Goal: Task Accomplishment & Management: Manage account settings

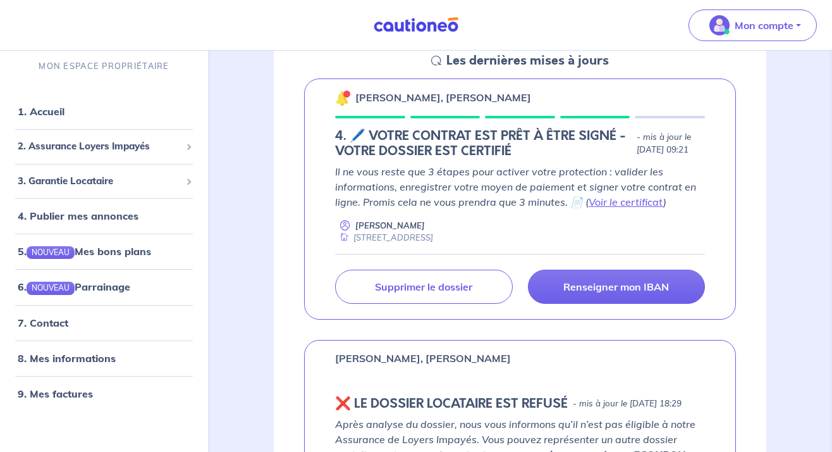
scroll to position [199, 0]
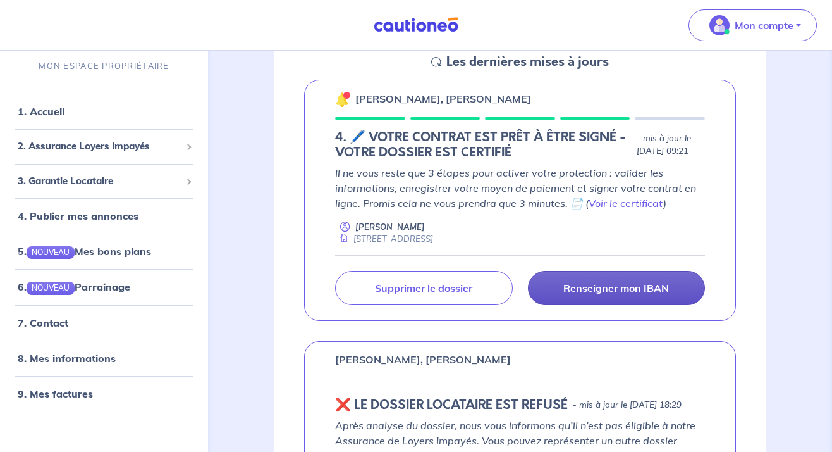
click at [619, 290] on p "Renseigner mon IBAN" at bounding box center [617, 287] width 106 height 13
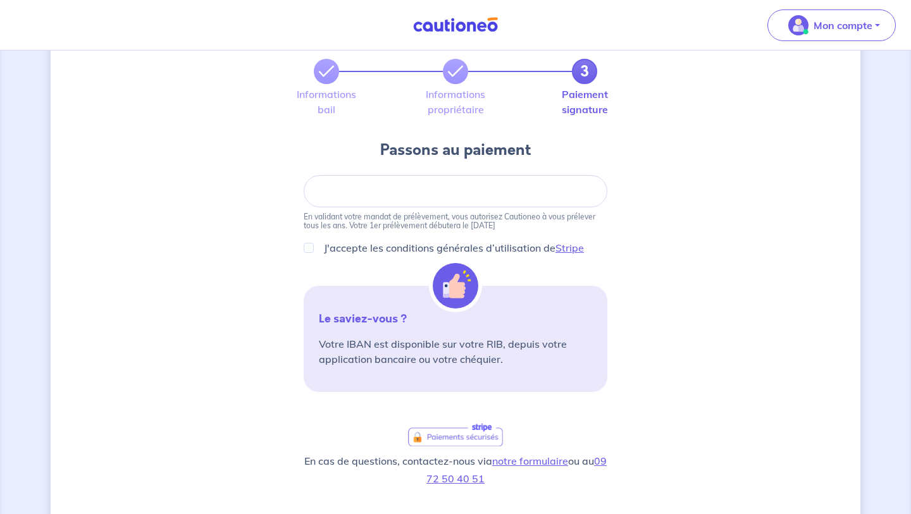
scroll to position [63, 0]
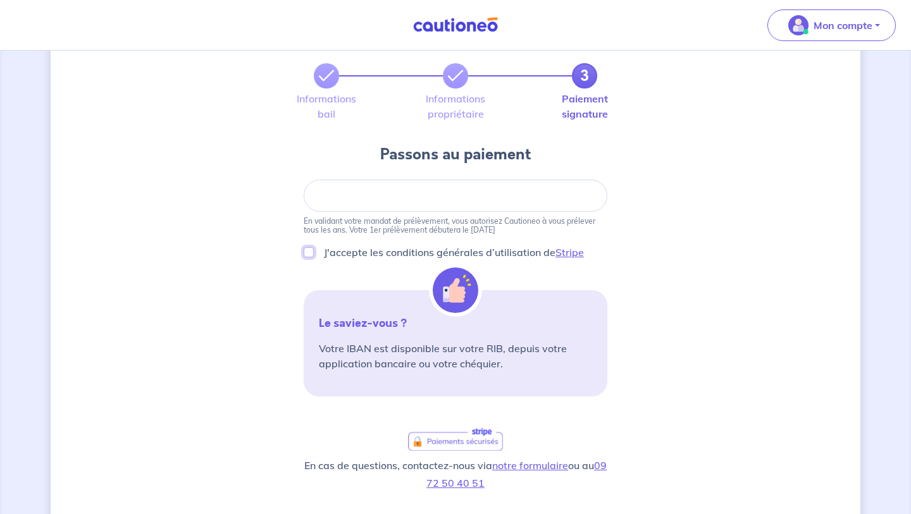
click at [309, 250] on input "J'accepte les conditions générales d’utilisation de Stripe" at bounding box center [309, 252] width 10 height 10
checkbox input "true"
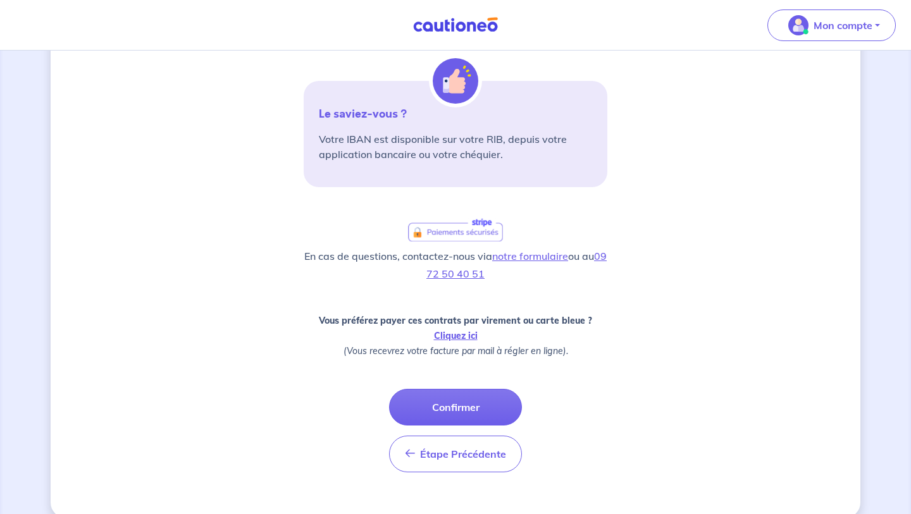
scroll to position [275, 0]
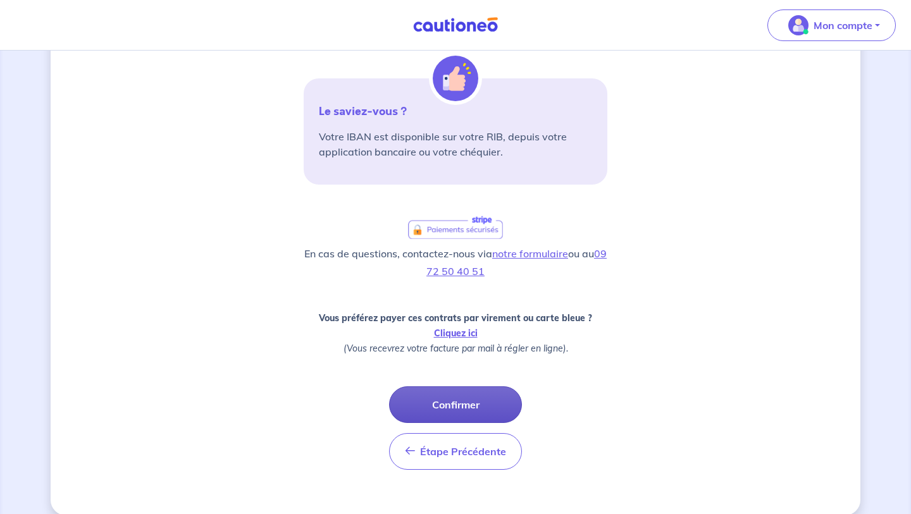
click at [464, 404] on button "Confirmer" at bounding box center [455, 404] width 133 height 37
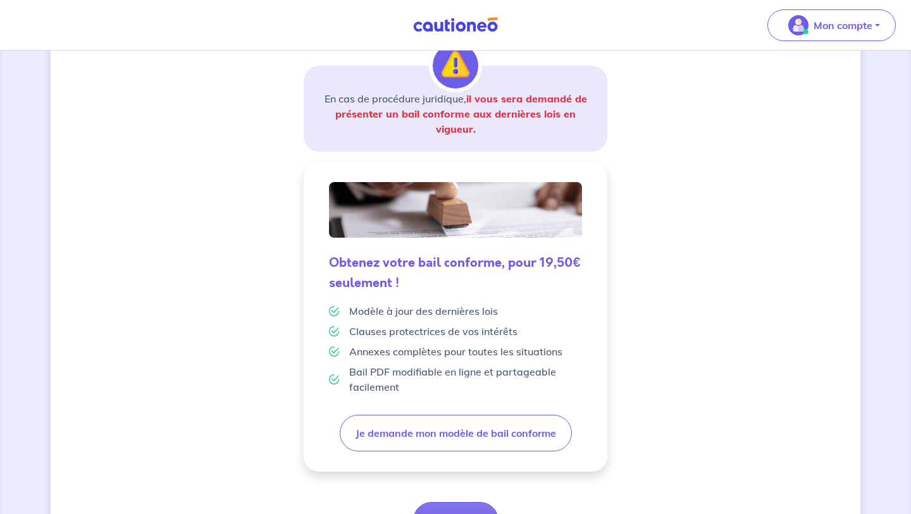
scroll to position [206, 0]
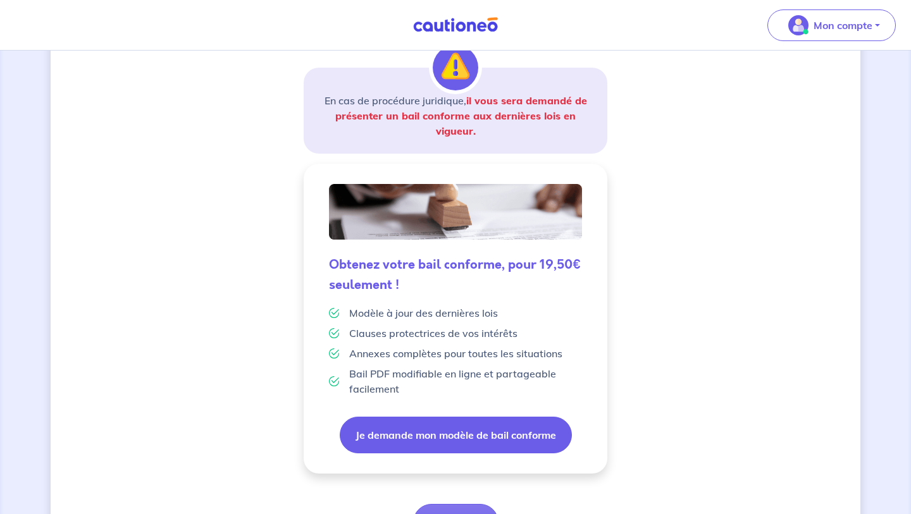
click at [421, 429] on button "Je demande mon modèle de bail conforme" at bounding box center [456, 435] width 232 height 37
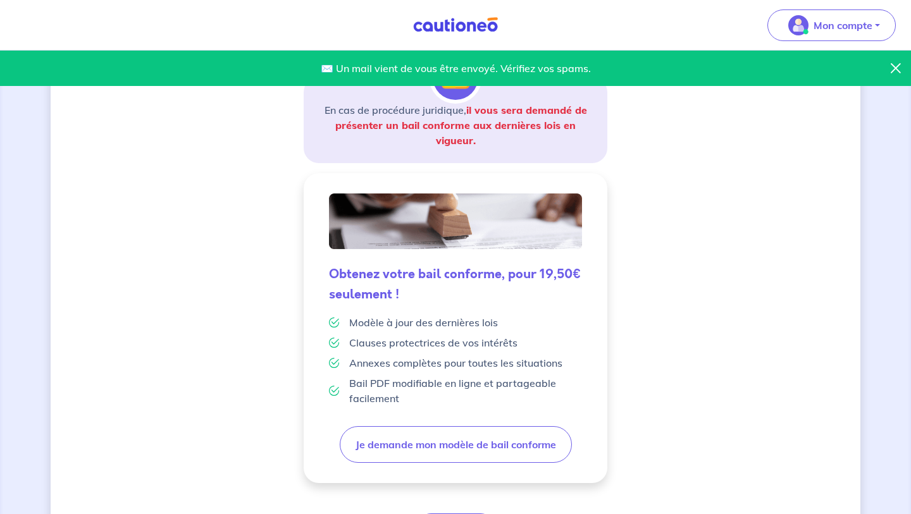
scroll to position [282, 0]
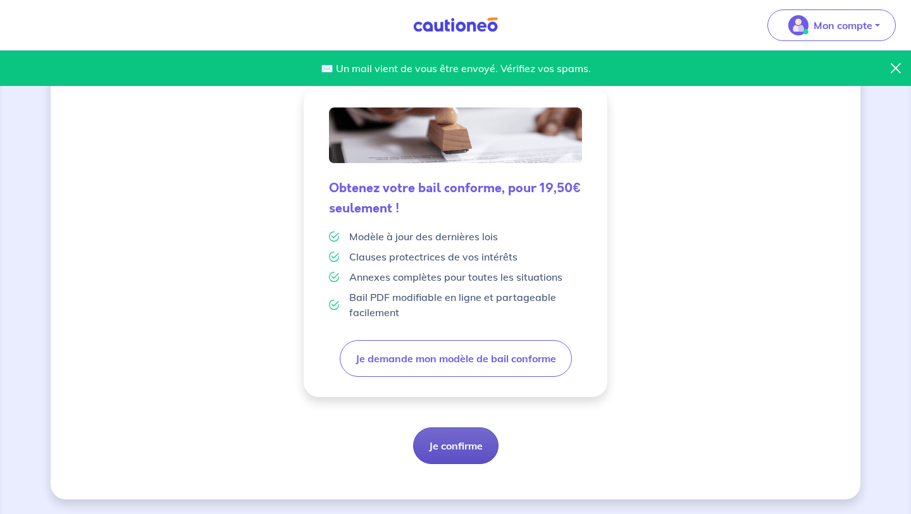
click at [474, 445] on button "Je confirme" at bounding box center [455, 446] width 85 height 37
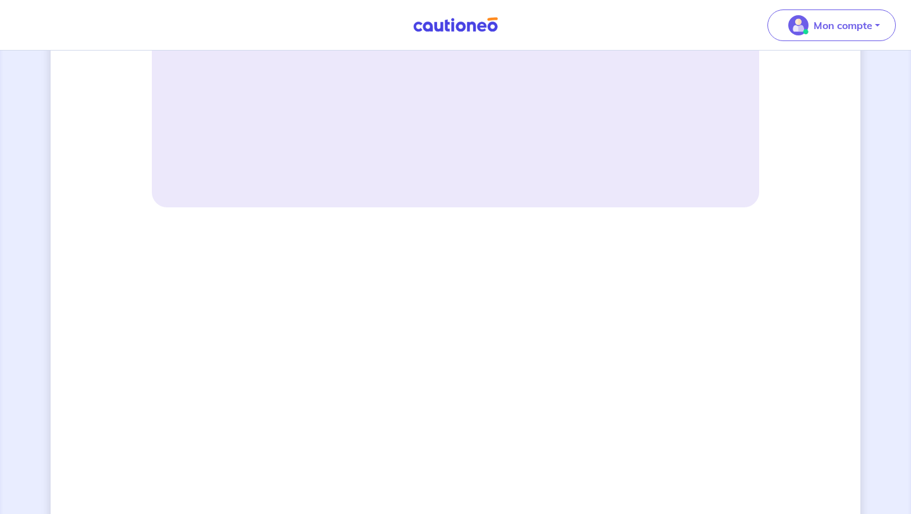
scroll to position [681, 0]
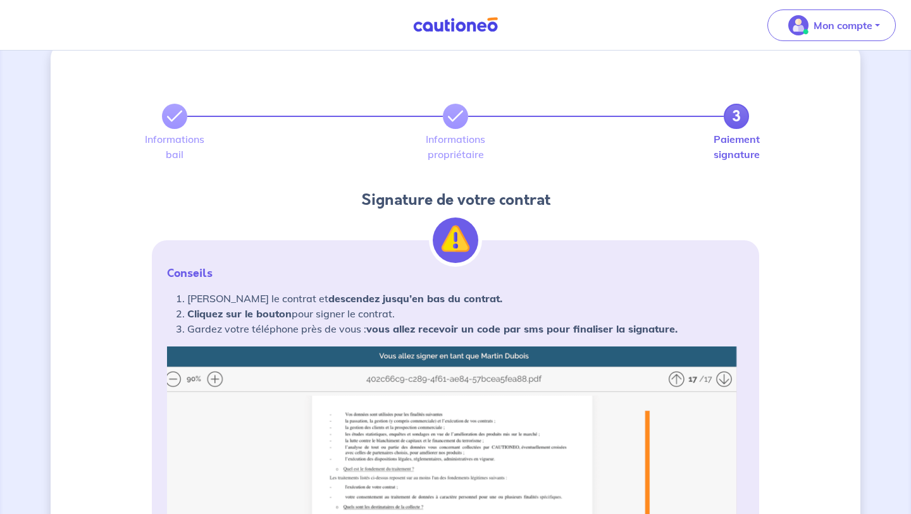
scroll to position [0, 0]
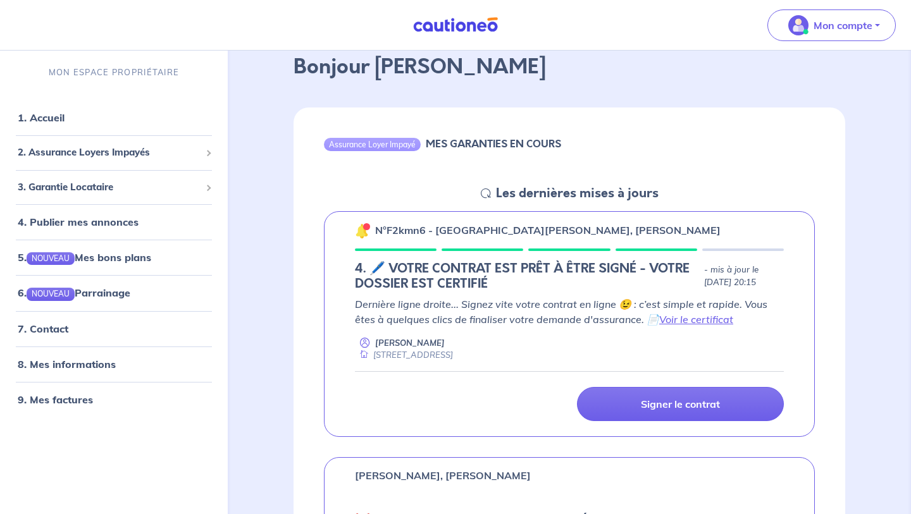
scroll to position [78, 0]
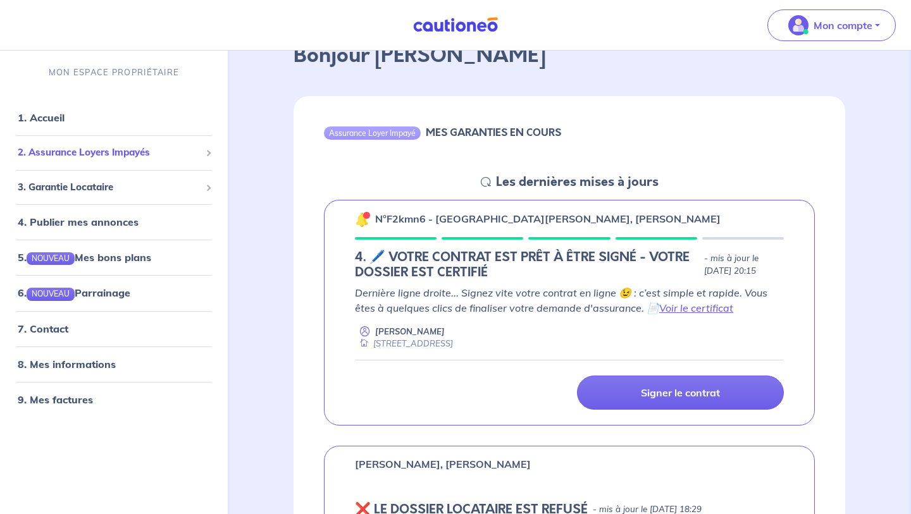
click at [196, 149] on span "2. Assurance Loyers Impayés" at bounding box center [109, 152] width 183 height 15
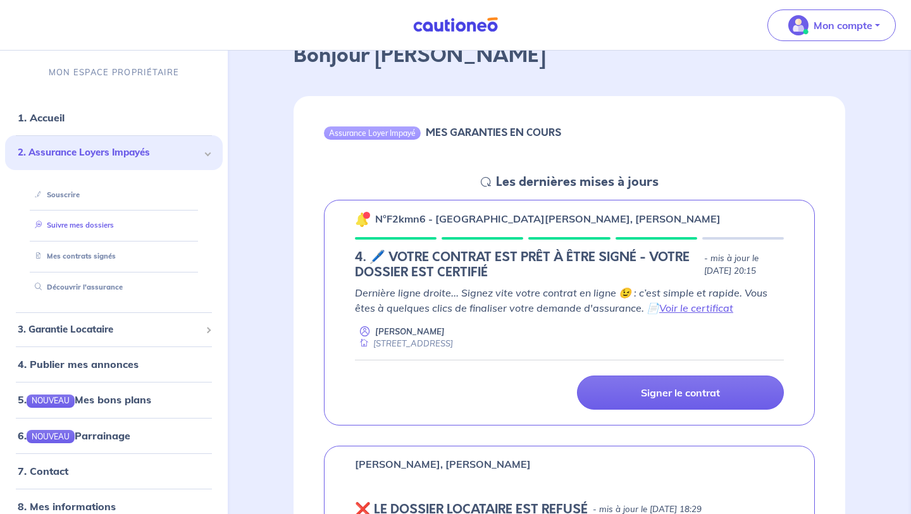
click at [104, 221] on link "Suivre mes dossiers" at bounding box center [72, 225] width 84 height 9
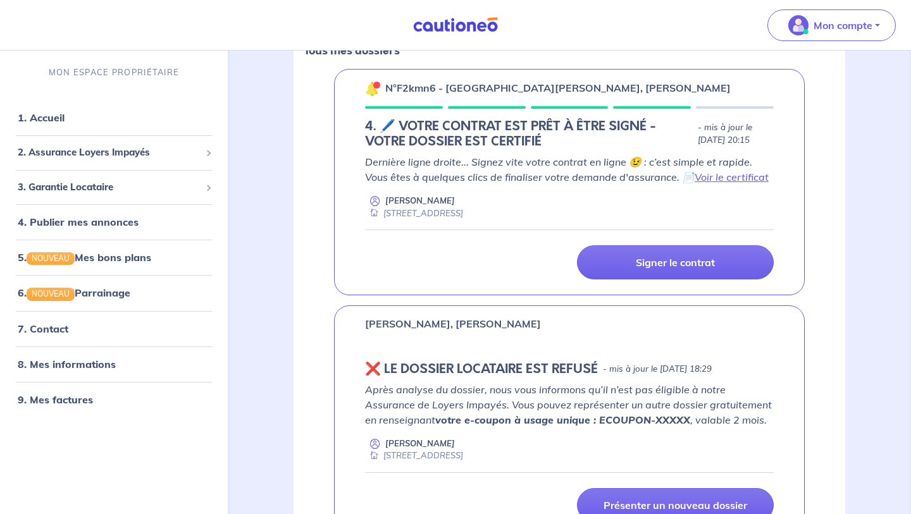
scroll to position [109, 0]
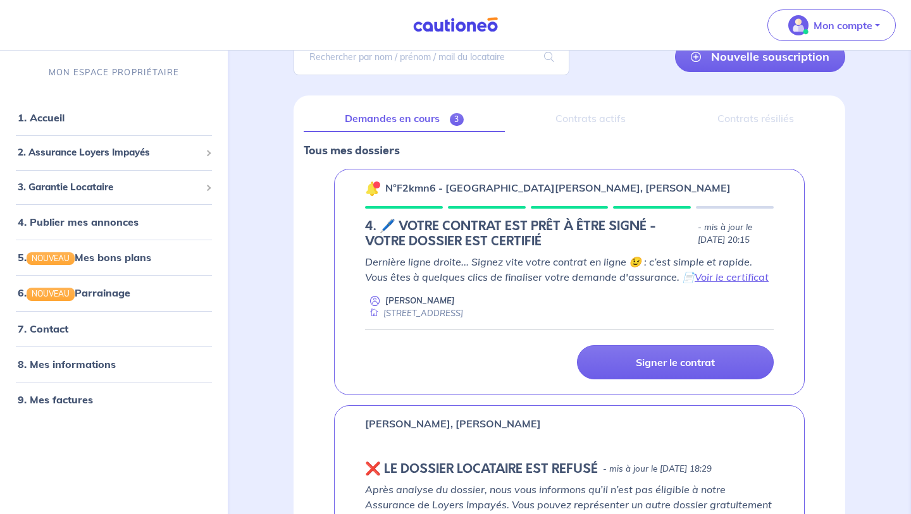
click at [408, 297] on p "[PERSON_NAME]" at bounding box center [420, 301] width 70 height 12
click at [389, 229] on h5 "4. 🖊️ VOTRE CONTRAT EST PRÊT À ÊTRE SIGNÉ - VOTRE DOSSIER EST CERTIFIÉ" at bounding box center [529, 234] width 328 height 30
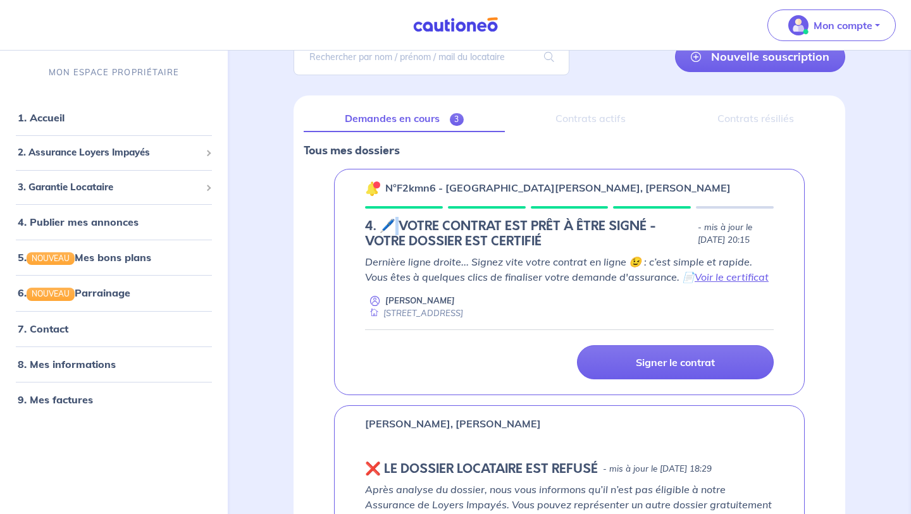
click at [389, 229] on h5 "4. 🖊️ VOTRE CONTRAT EST PRÊT À ÊTRE SIGNÉ - VOTRE DOSSIER EST CERTIFIÉ" at bounding box center [529, 234] width 328 height 30
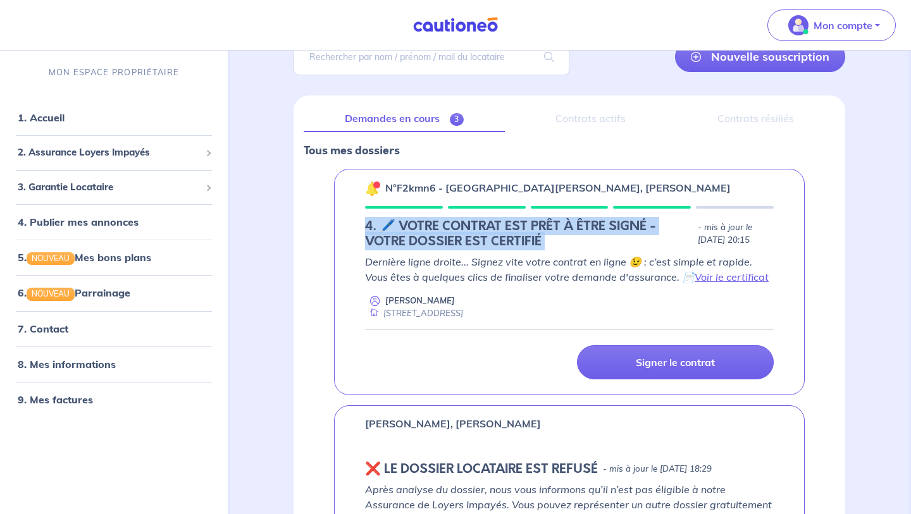
click at [389, 229] on h5 "4. 🖊️ VOTRE CONTRAT EST PRÊT À ÊTRE SIGNÉ - VOTRE DOSSIER EST CERTIFIÉ" at bounding box center [529, 234] width 328 height 30
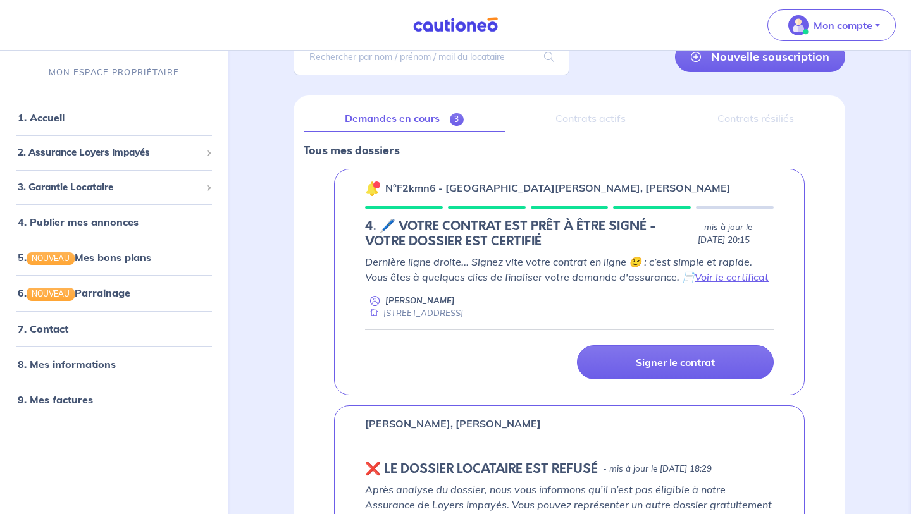
click at [592, 125] on div "Contrats actifs" at bounding box center [591, 119] width 152 height 27
click at [437, 112] on link "Demandes en cours 3" at bounding box center [404, 119] width 201 height 27
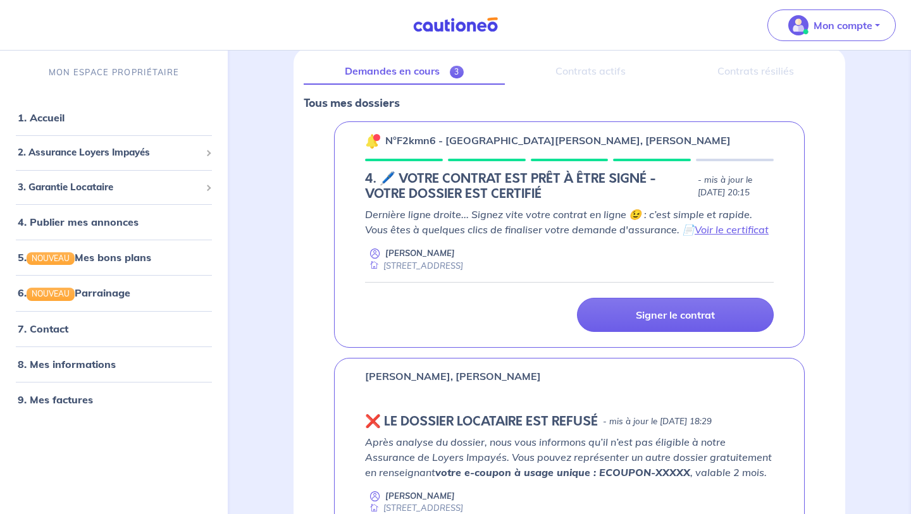
scroll to position [171, 0]
